Goal: Check status: Check status

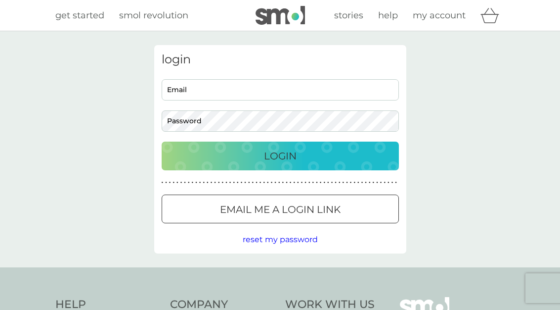
click at [278, 151] on p "Login" at bounding box center [280, 156] width 33 height 16
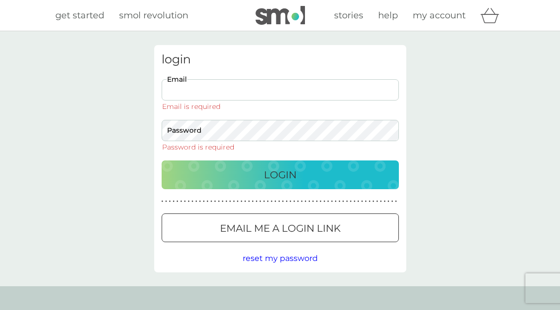
type input "alli.mcphillips1@btinternet.com"
click at [280, 160] on button "Login" at bounding box center [280, 174] width 237 height 29
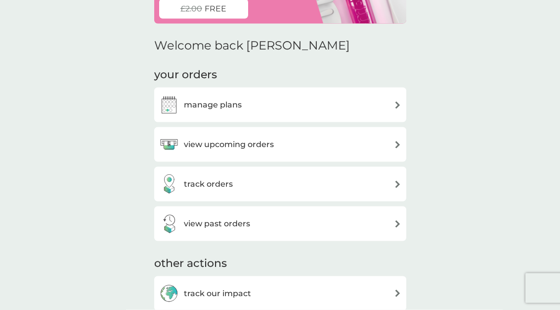
scroll to position [88, 0]
click at [342, 145] on div "view upcoming orders" at bounding box center [280, 144] width 242 height 20
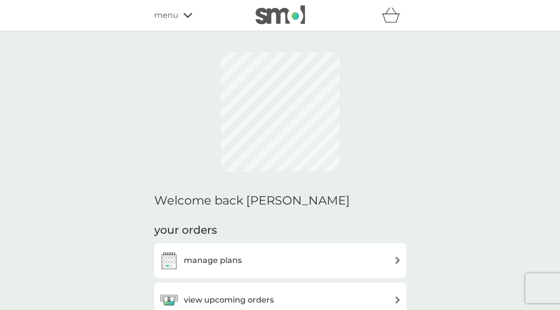
scroll to position [123, 0]
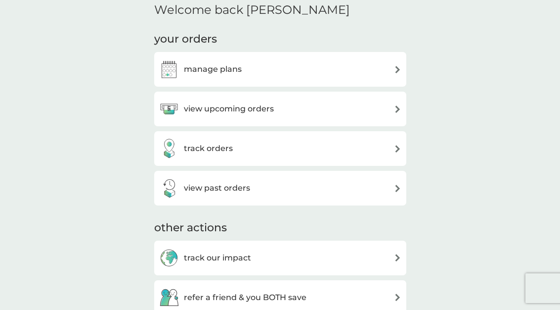
click at [300, 150] on div "track orders" at bounding box center [280, 148] width 242 height 20
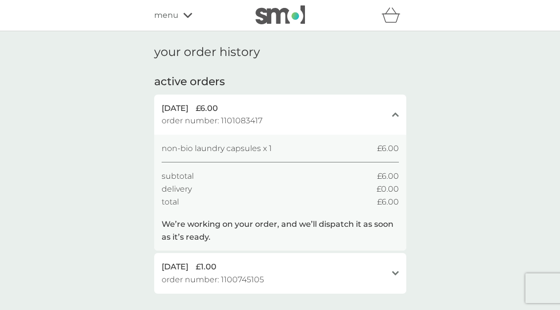
click at [296, 277] on div "[DATE] £1.00 order number: 1100745105" at bounding box center [274, 272] width 225 height 25
